Goal: Task Accomplishment & Management: Use online tool/utility

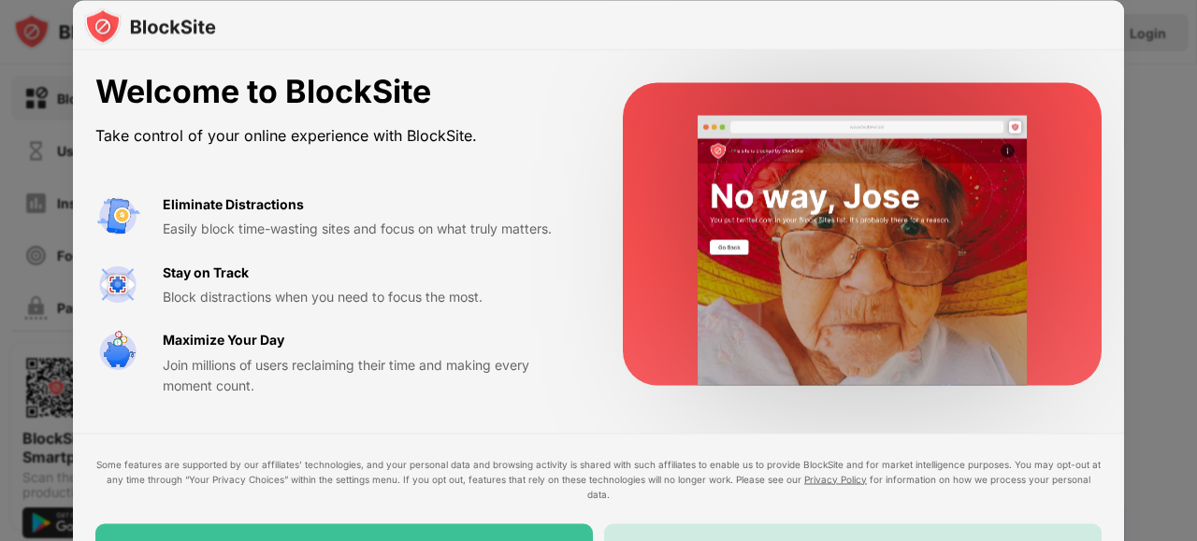
click at [688, 532] on div "Maybe Later" at bounding box center [852, 550] width 497 height 52
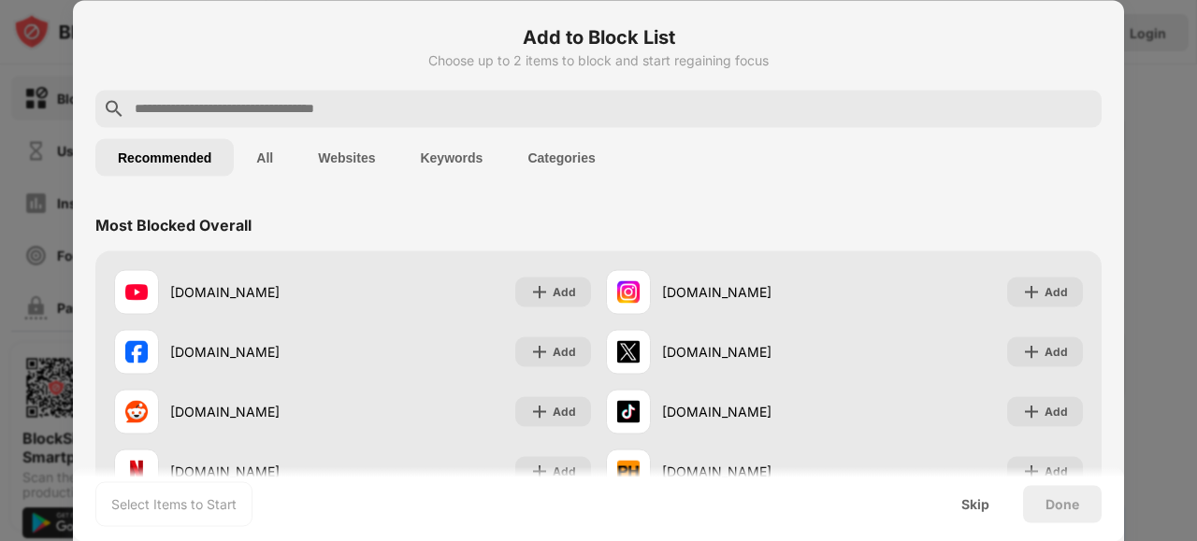
click at [268, 153] on button "All" at bounding box center [265, 156] width 62 height 37
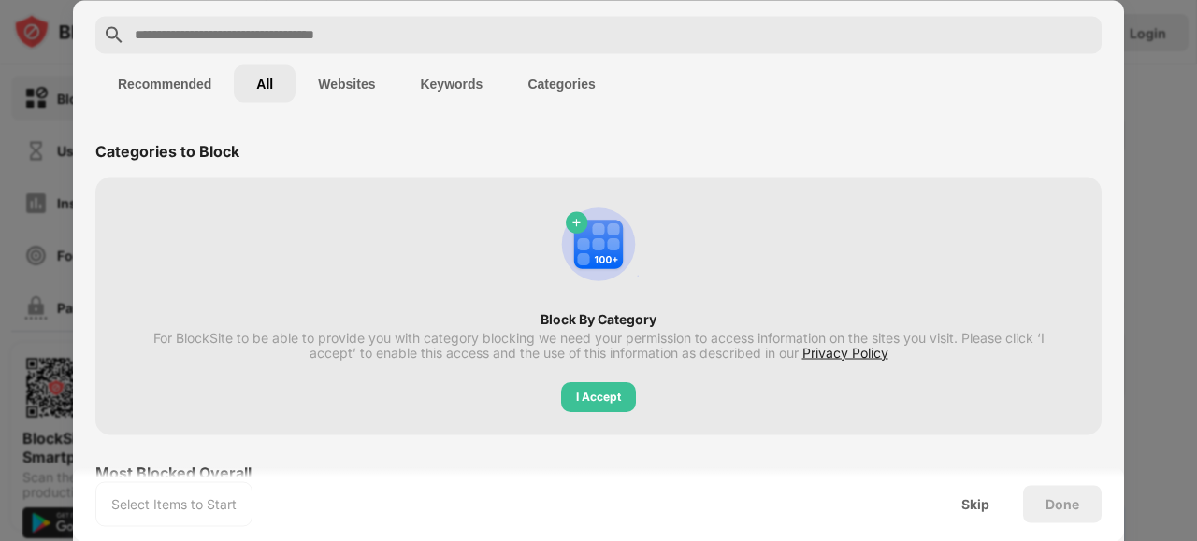
scroll to position [70, 0]
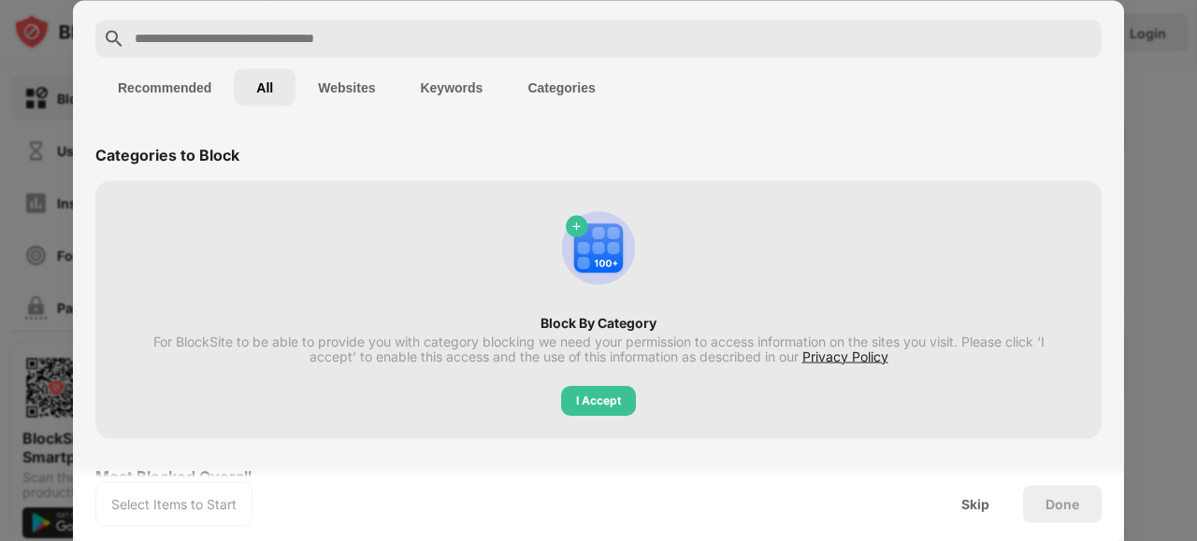
click at [570, 79] on button "Categories" at bounding box center [561, 86] width 112 height 37
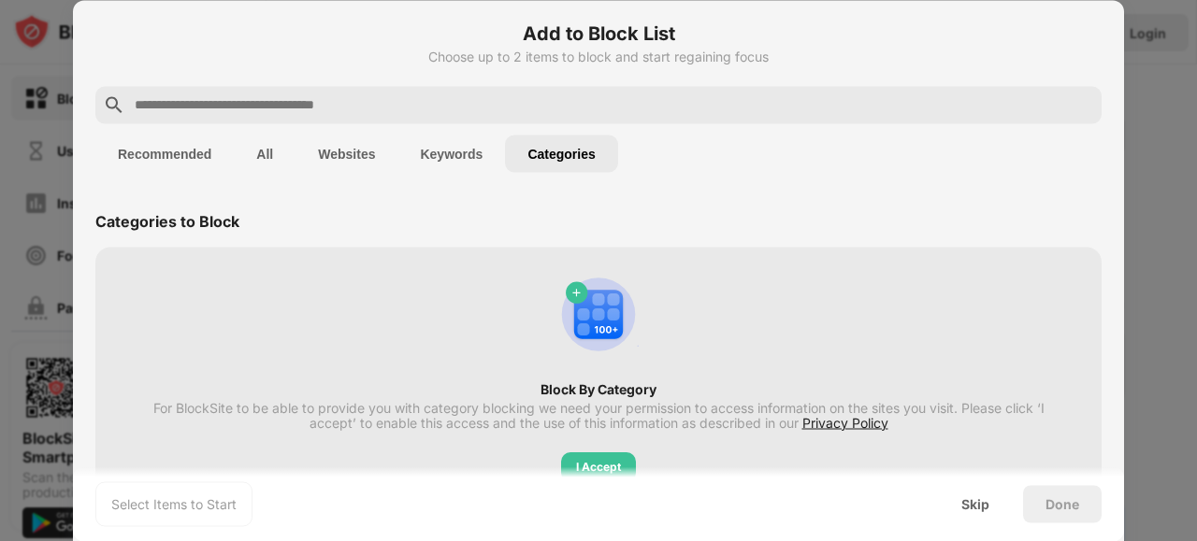
click at [260, 153] on button "All" at bounding box center [265, 153] width 62 height 37
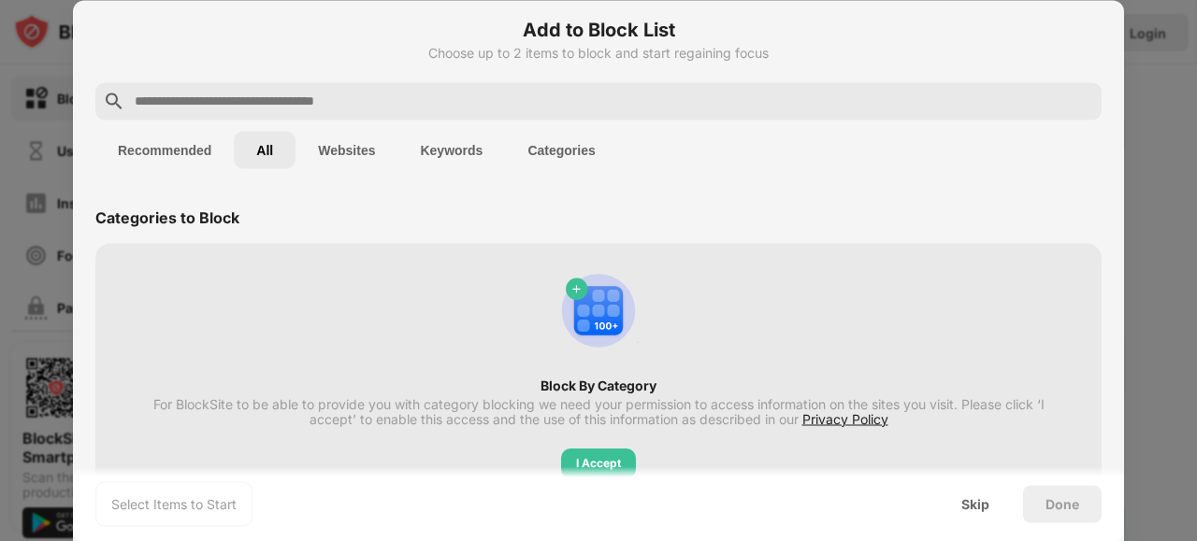
scroll to position [0, 0]
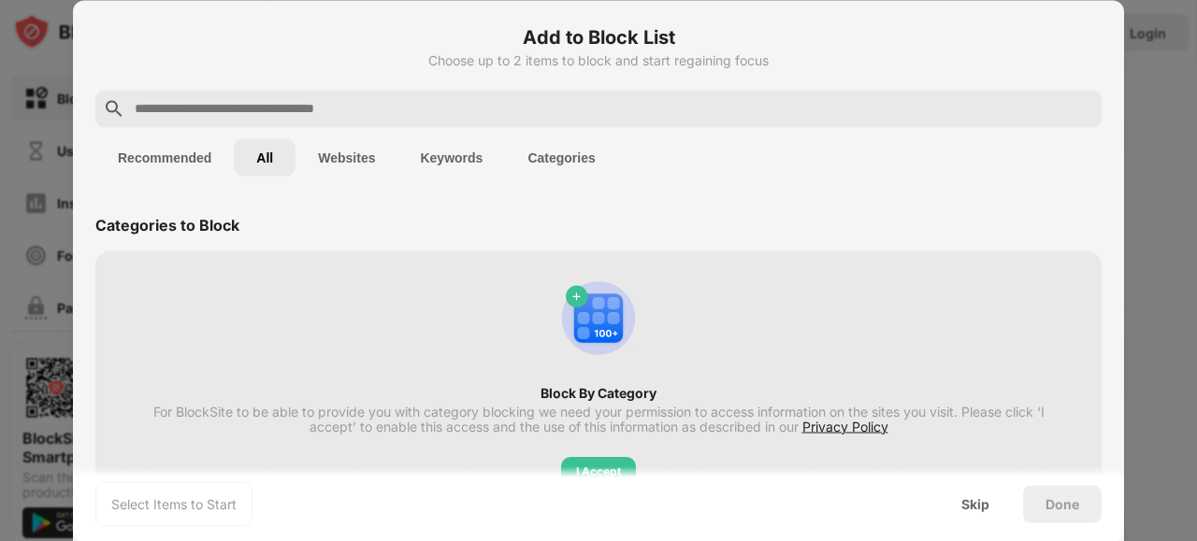
click at [566, 170] on button "Categories" at bounding box center [561, 156] width 112 height 37
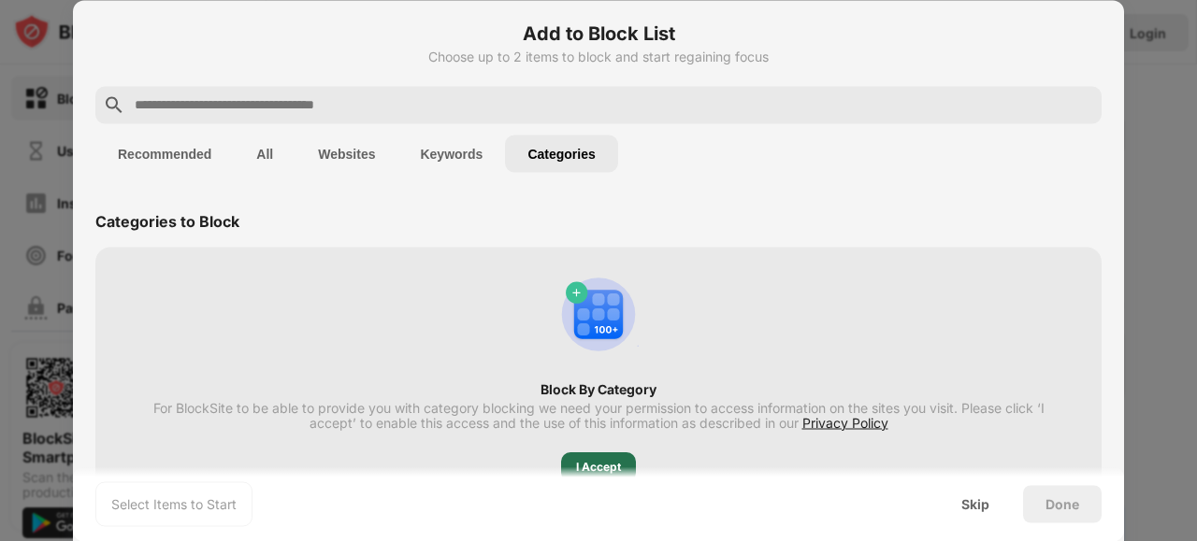
click at [595, 465] on div "I Accept" at bounding box center [598, 467] width 45 height 19
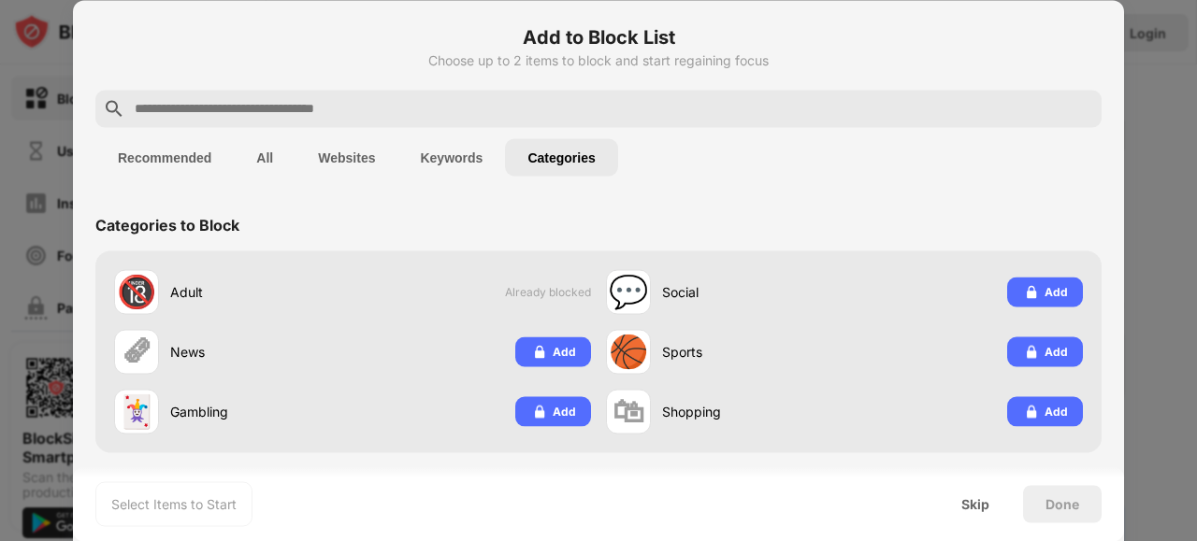
scroll to position [0, 0]
click at [980, 507] on div "Skip" at bounding box center [975, 503] width 28 height 15
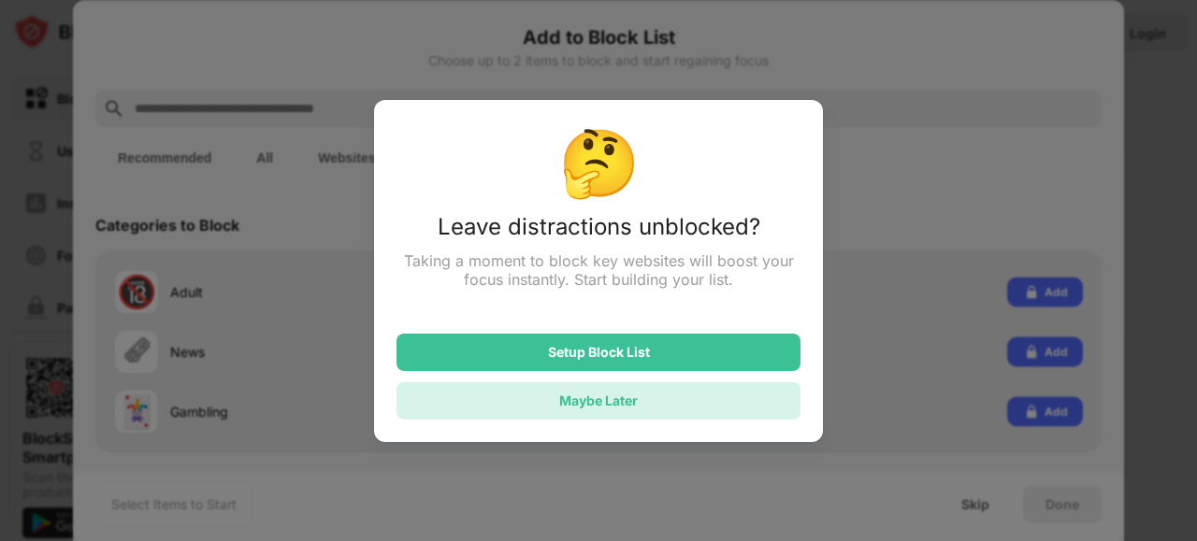
click at [694, 410] on div "Maybe Later" at bounding box center [598, 400] width 404 height 37
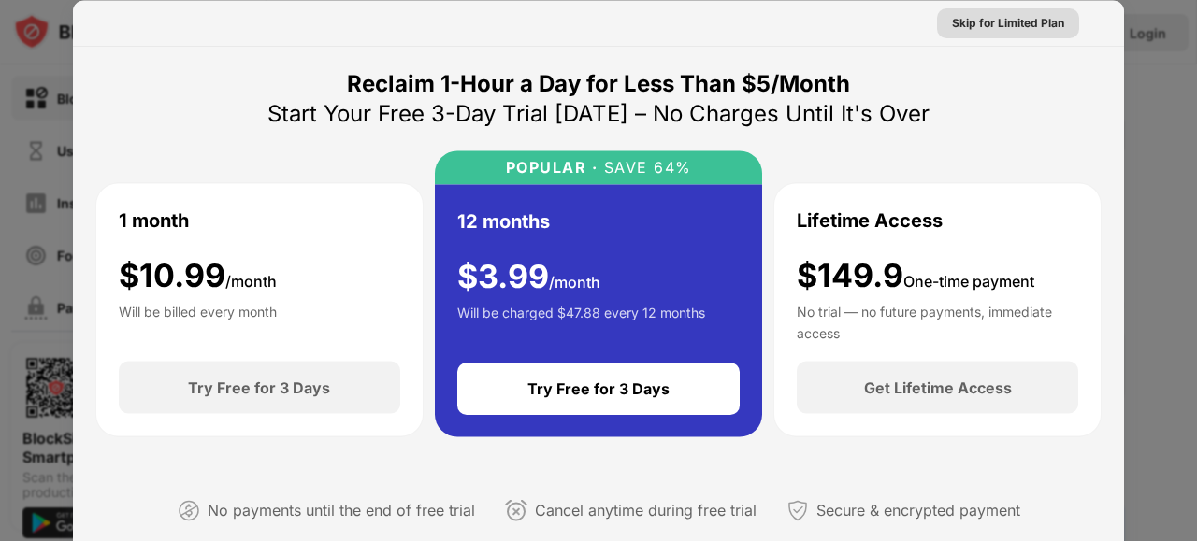
click at [995, 31] on div "Skip for Limited Plan" at bounding box center [1008, 22] width 112 height 19
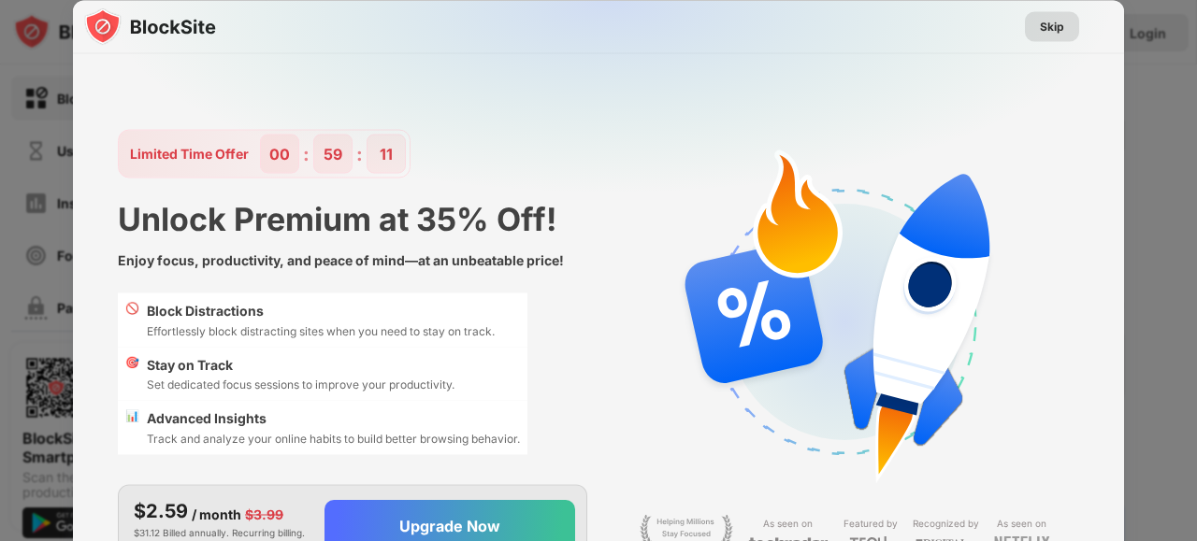
click at [1047, 26] on div "Skip" at bounding box center [1052, 26] width 24 height 19
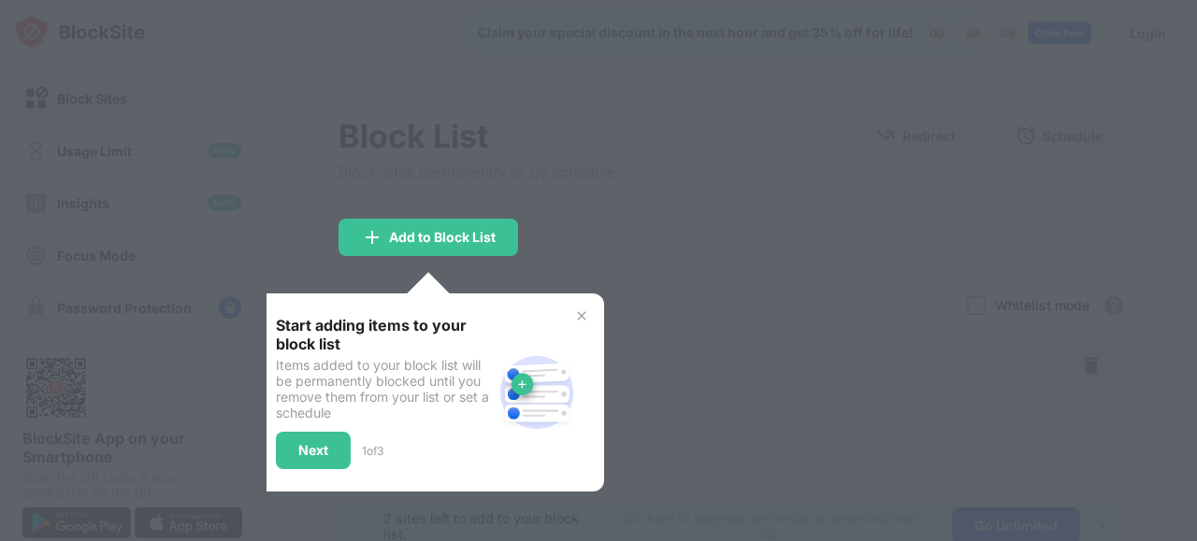
click at [583, 315] on img at bounding box center [581, 316] width 15 height 15
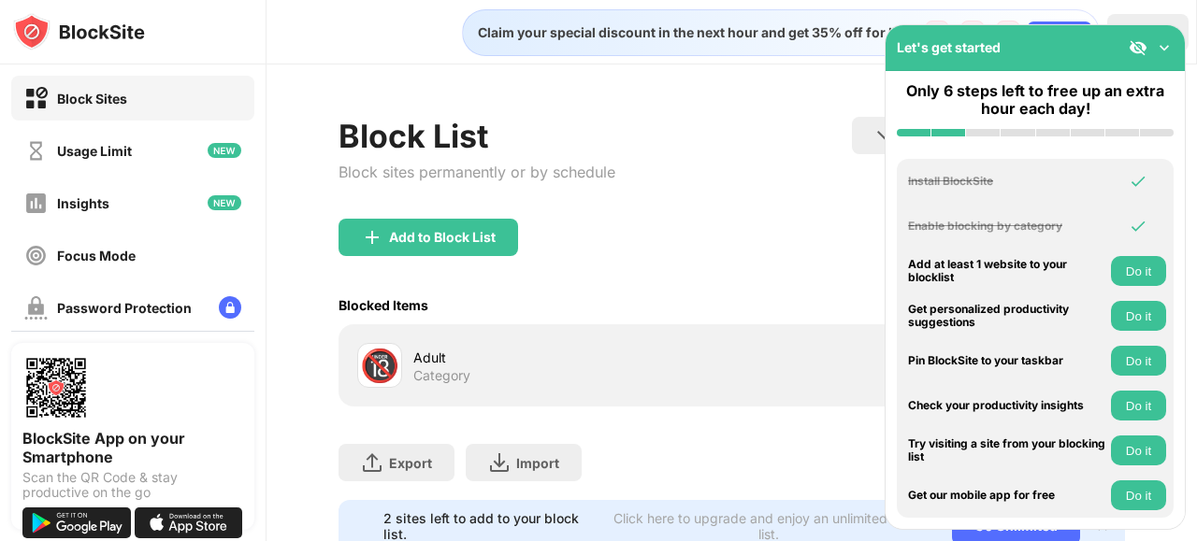
click at [1157, 47] on img at bounding box center [1164, 47] width 19 height 19
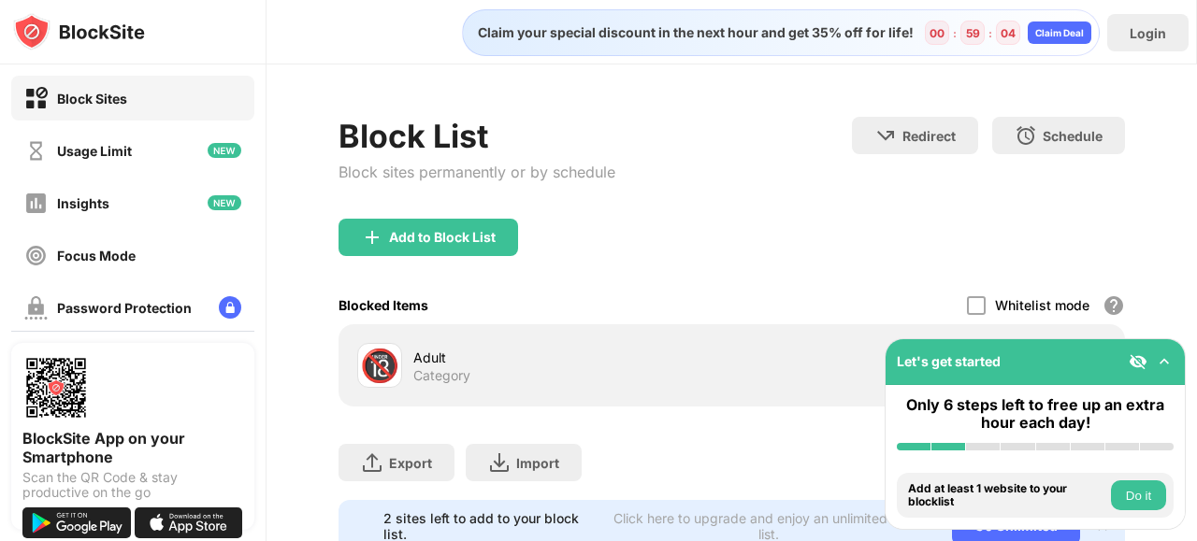
click at [1169, 363] on img at bounding box center [1164, 361] width 19 height 19
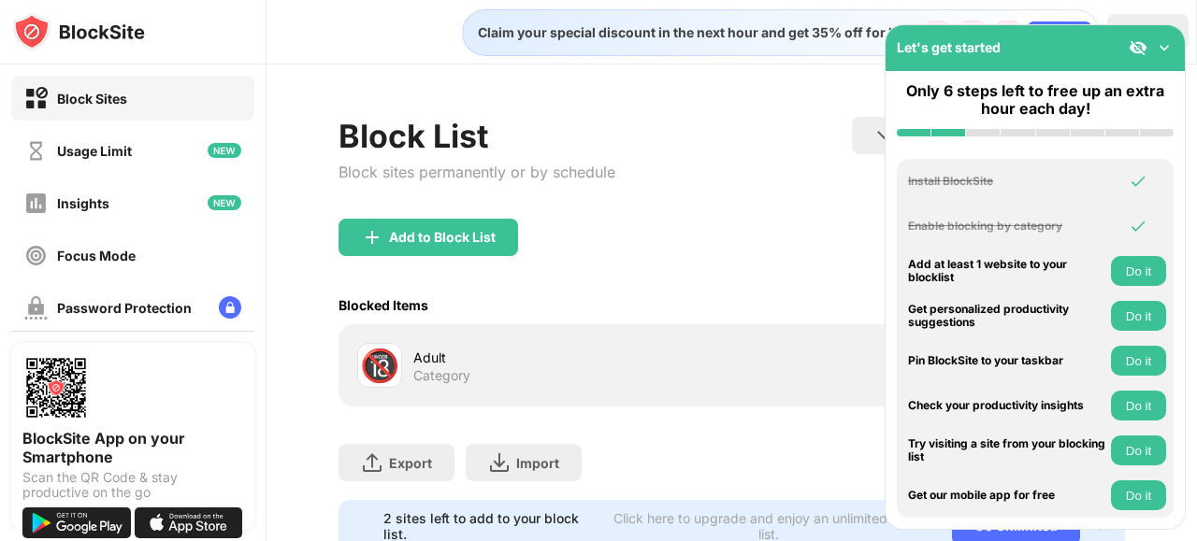
click at [1162, 59] on div "Let's get started" at bounding box center [1034, 48] width 299 height 46
click at [1159, 54] on img at bounding box center [1164, 47] width 19 height 19
